Goal: Transaction & Acquisition: Download file/media

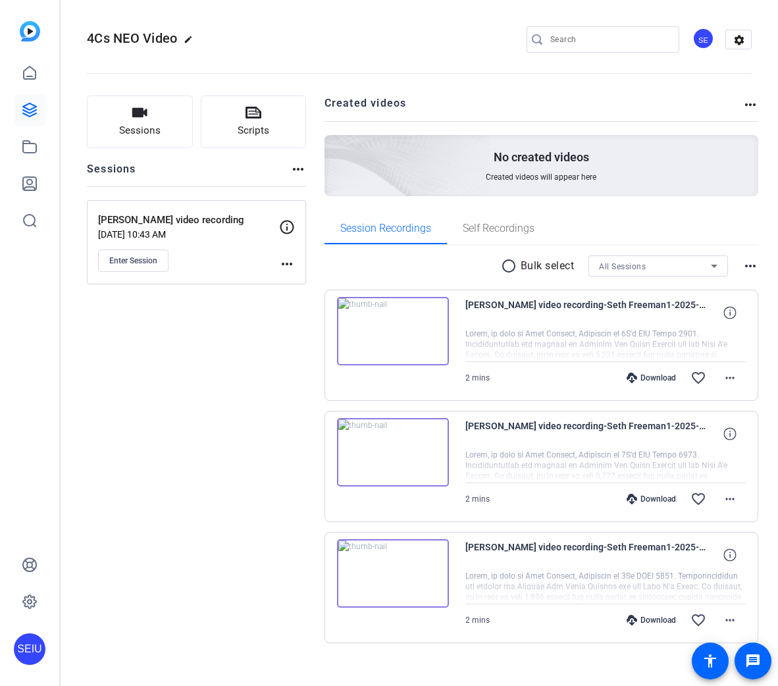
type input "[EMAIL_ADDRESS][PERSON_NAME][DOMAIN_NAME]"
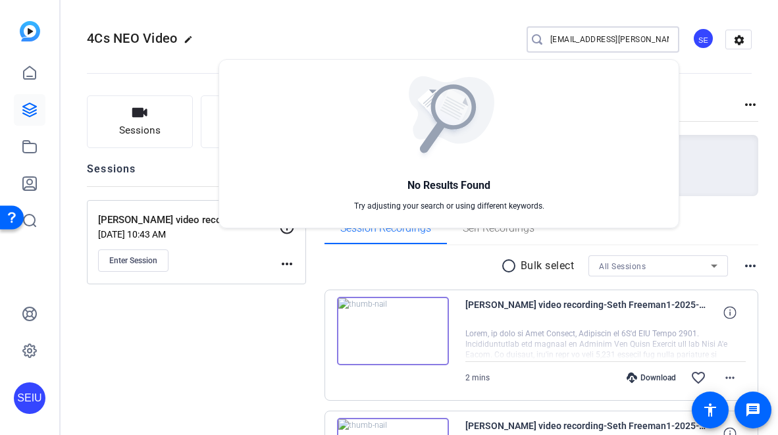
click at [390, 327] on div at bounding box center [389, 217] width 778 height 435
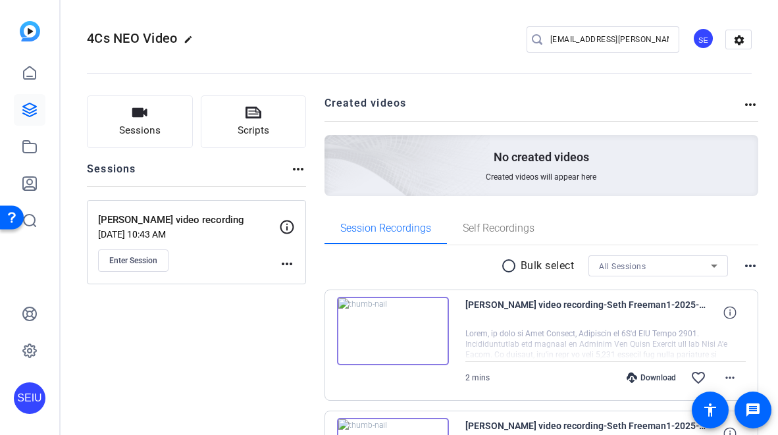
click at [390, 327] on img at bounding box center [393, 331] width 112 height 68
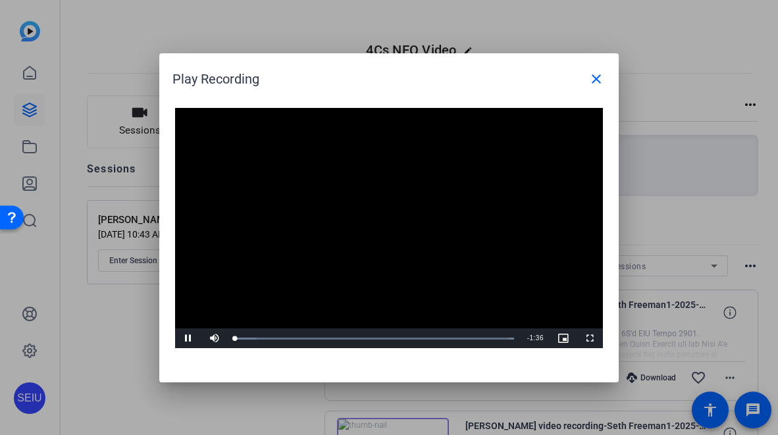
click at [385, 214] on video "Video Player" at bounding box center [389, 228] width 428 height 241
click at [183, 338] on span "Video Player" at bounding box center [188, 338] width 26 height 0
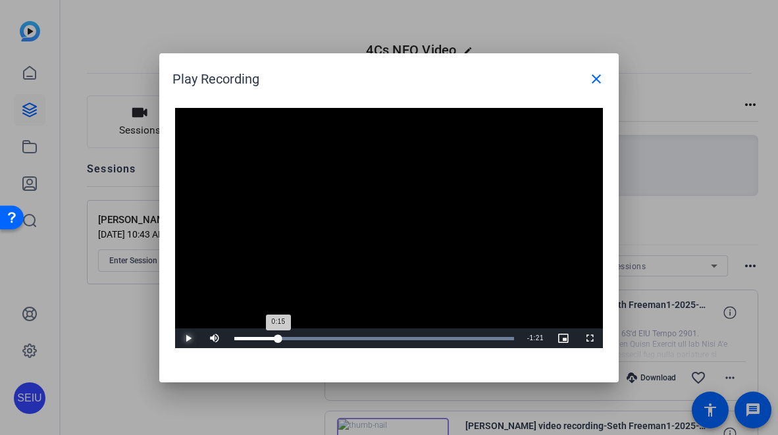
click at [279, 339] on div "Loaded : 100.00% 0:15 0:15" at bounding box center [374, 338] width 280 height 3
click at [175, 329] on button "Pause" at bounding box center [188, 339] width 26 height 20
click at [188, 338] on span "Video Player" at bounding box center [188, 338] width 26 height 0
click at [595, 78] on mat-icon "close" at bounding box center [597, 79] width 16 height 16
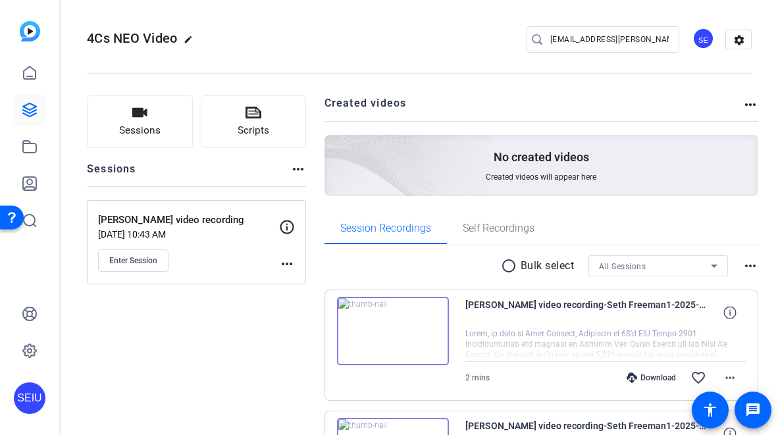
click at [764, 275] on div "Sessions Scripts Sessions more_horiz [PERSON_NAME] video recording [DATE] 10:43…" at bounding box center [420, 390] width 718 height 623
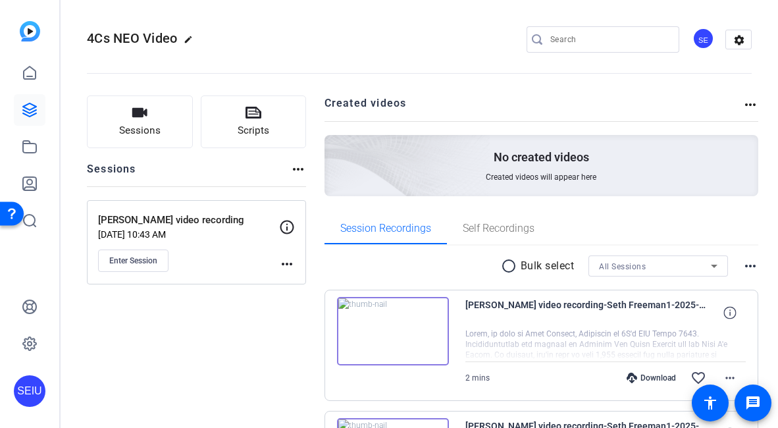
click at [762, 207] on div "Sessions Scripts Sessions more_horiz [PERSON_NAME] video recording [DATE] 10:43…" at bounding box center [420, 390] width 718 height 623
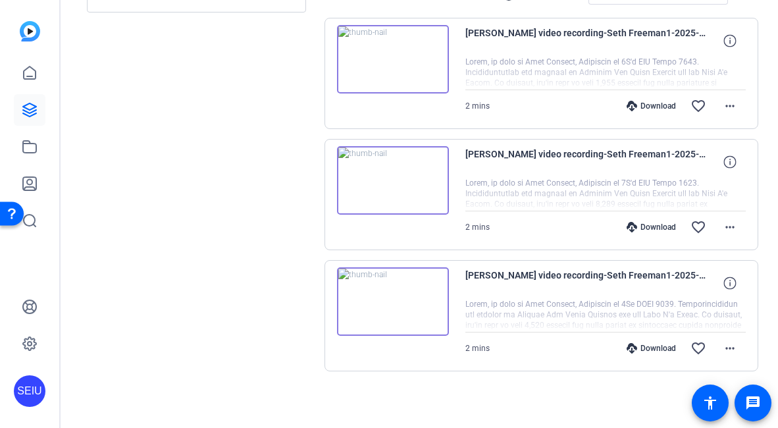
scroll to position [274, 0]
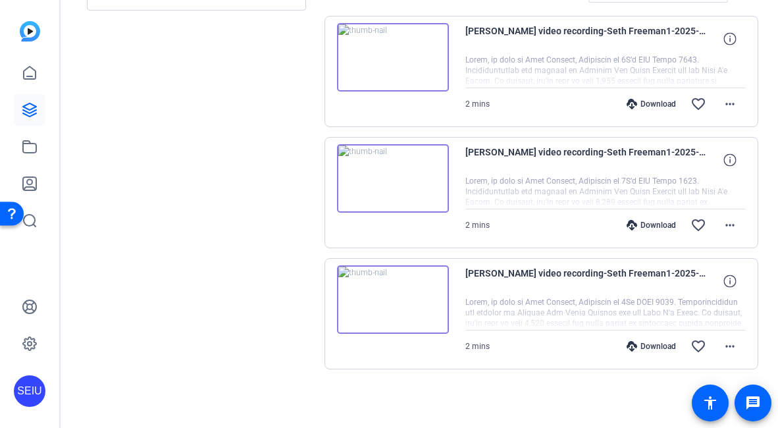
click at [386, 299] on img at bounding box center [393, 299] width 112 height 68
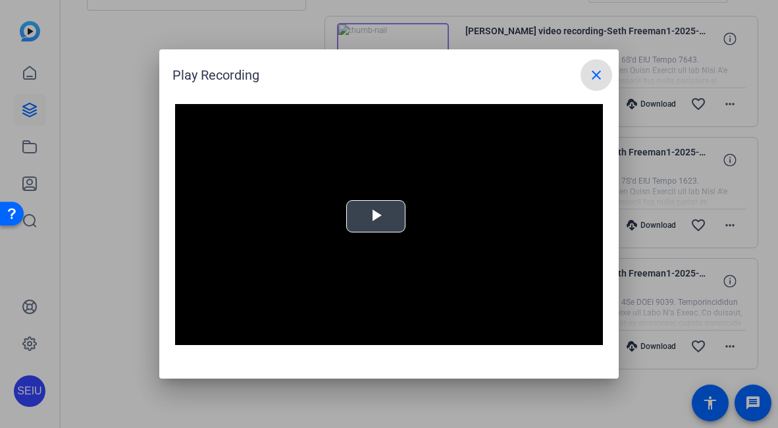
click at [376, 217] on span "Video Player" at bounding box center [376, 217] width 0 height 0
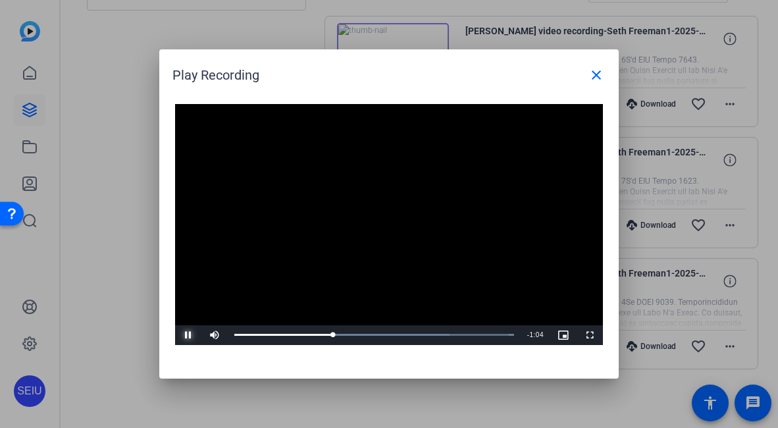
click at [189, 335] on span "Video Player" at bounding box center [188, 335] width 26 height 0
click at [604, 74] on mat-icon "close" at bounding box center [597, 75] width 16 height 16
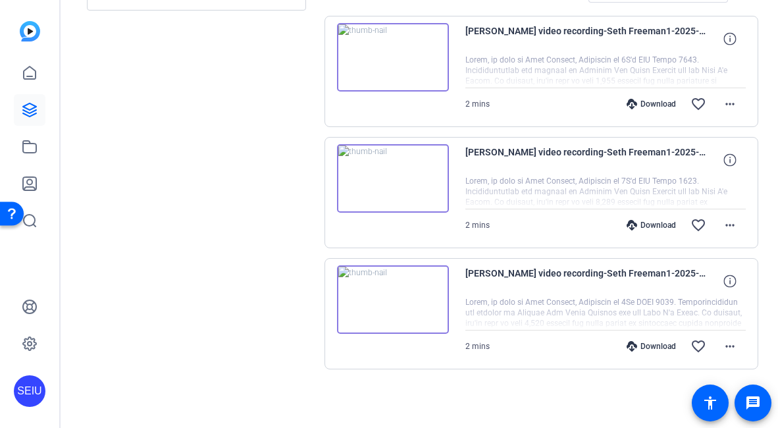
click at [390, 175] on img at bounding box center [393, 178] width 112 height 68
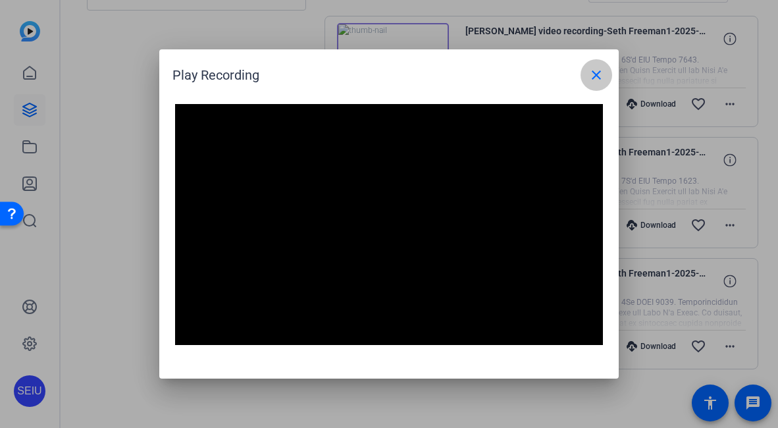
click at [597, 79] on mat-icon "close" at bounding box center [597, 75] width 16 height 16
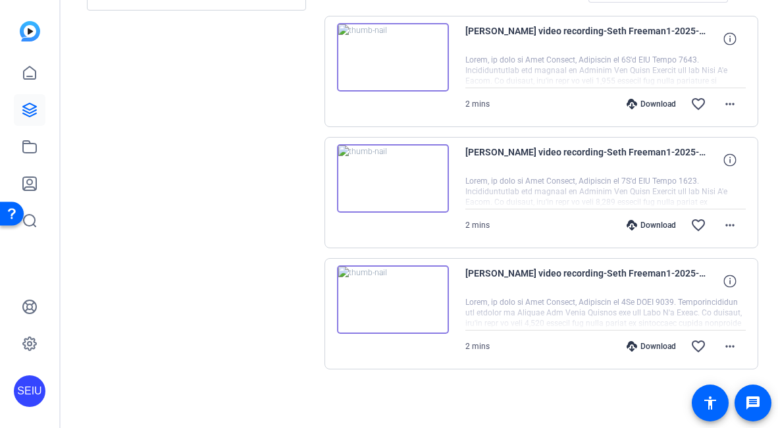
click at [657, 346] on div "Download" at bounding box center [651, 346] width 63 height 11
